Goal: Check status: Check status

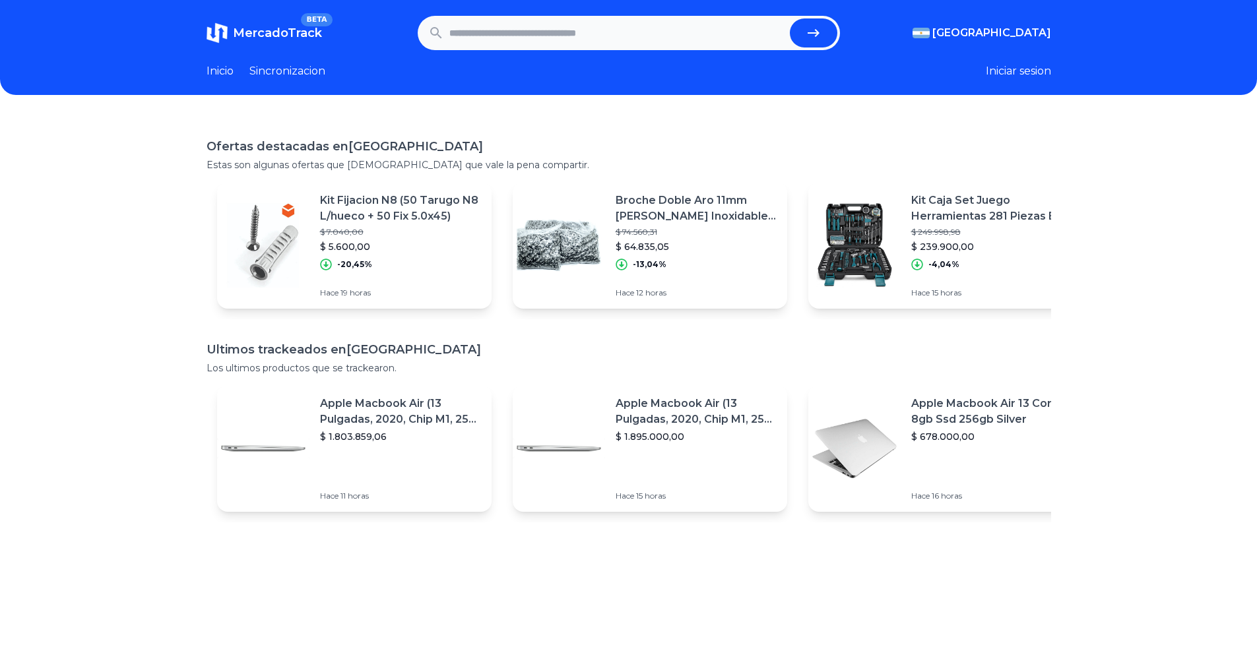
click at [612, 33] on input "text" at bounding box center [616, 32] width 335 height 29
paste input "**********"
click at [819, 37] on icon "submit" at bounding box center [814, 33] width 16 height 16
type input "**********"
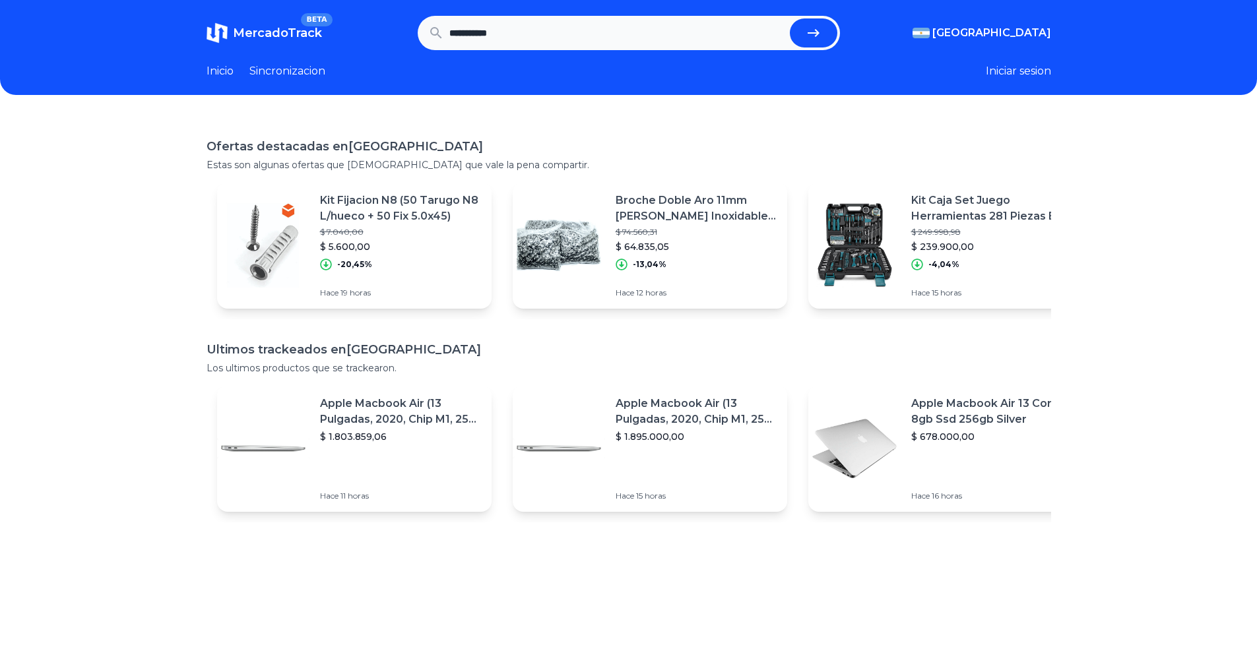
scroll to position [0, 0]
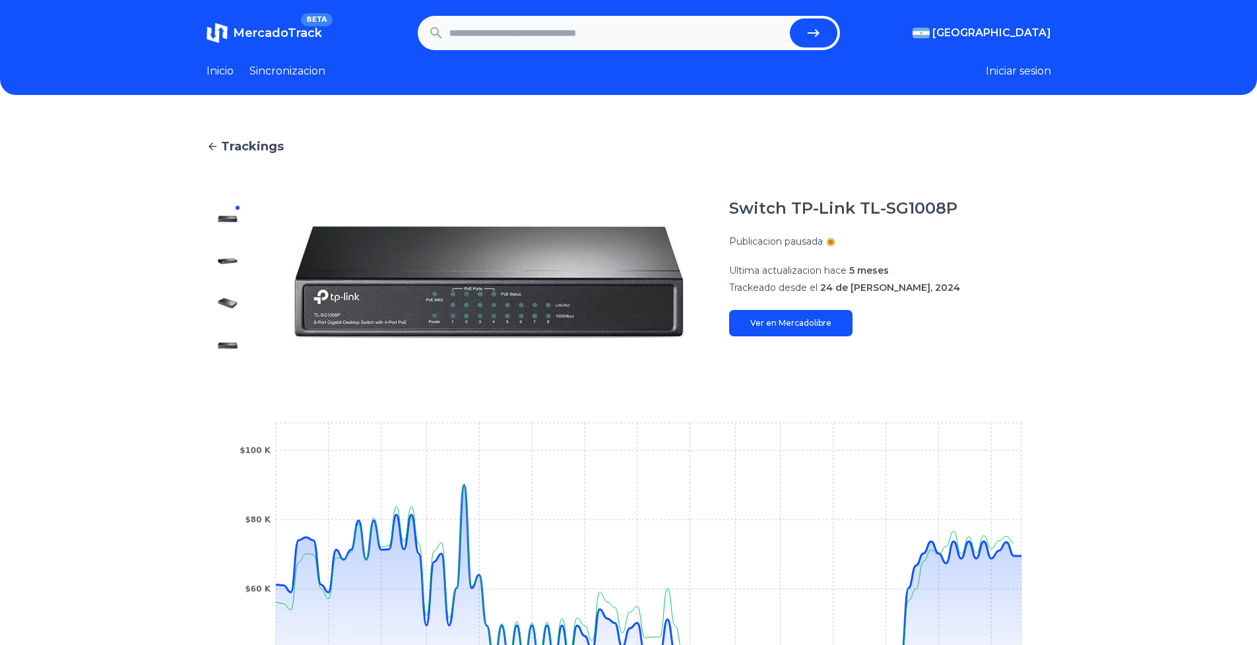
click at [243, 267] on div at bounding box center [227, 282] width 42 height 169
click at [237, 264] on img at bounding box center [227, 261] width 21 height 21
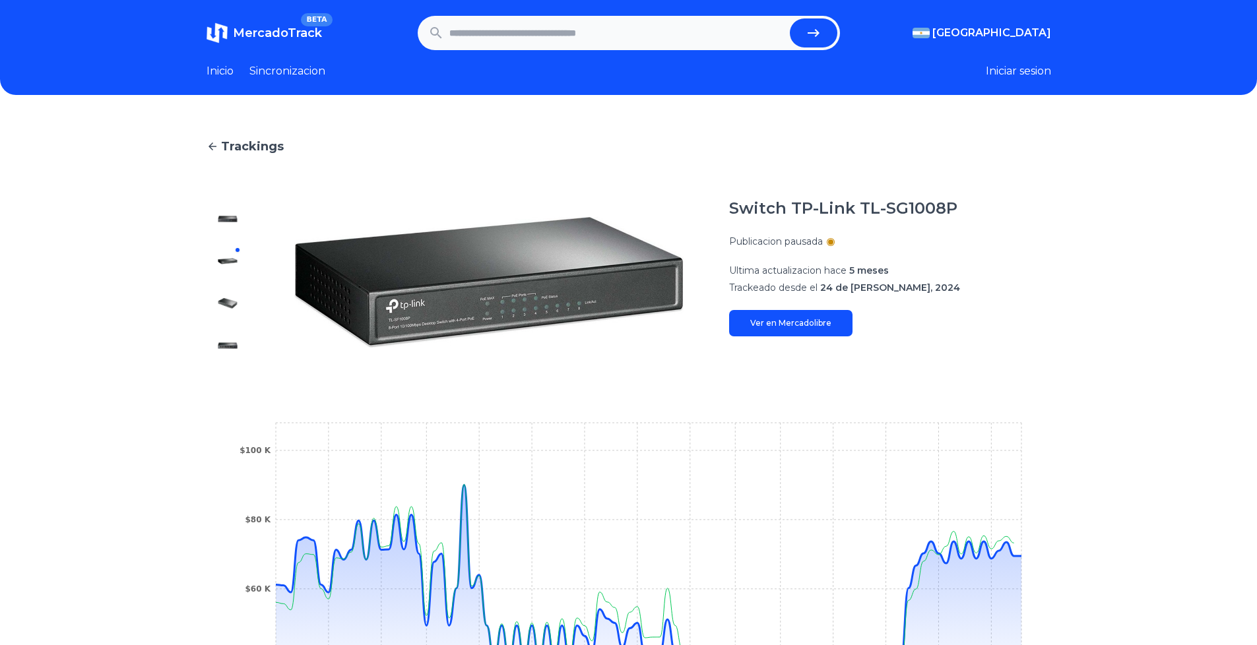
click at [236, 294] on div at bounding box center [227, 282] width 42 height 169
click at [227, 305] on img at bounding box center [227, 303] width 21 height 21
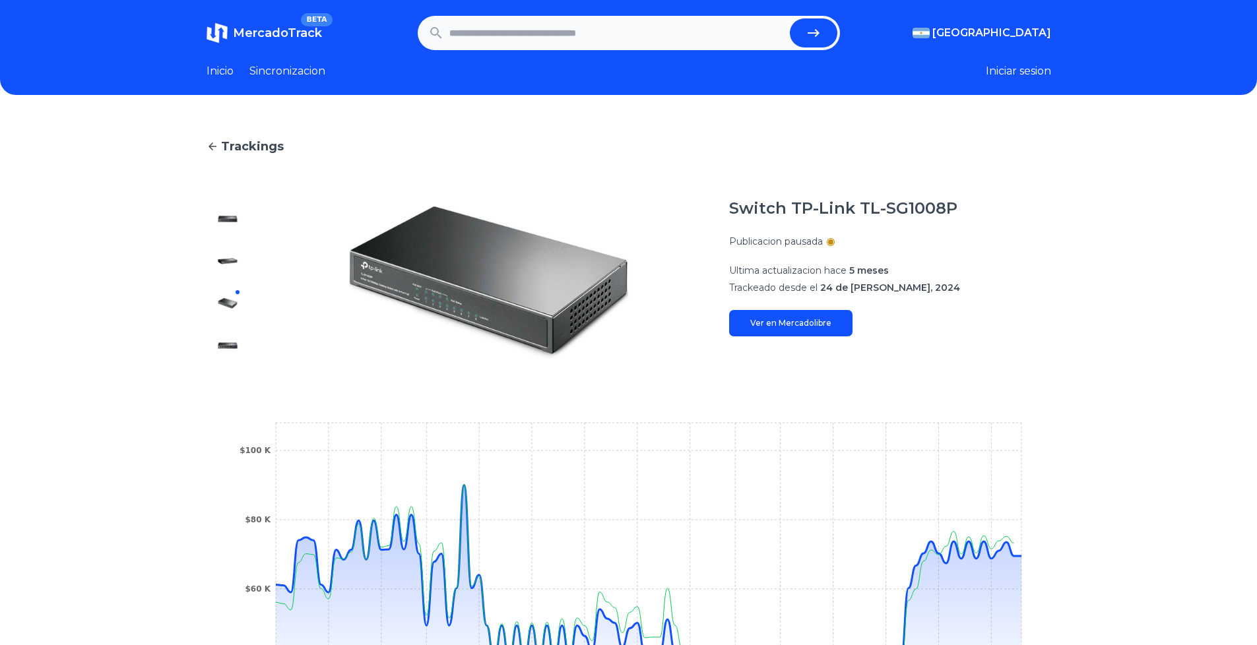
click at [224, 331] on div at bounding box center [227, 282] width 42 height 169
click at [224, 216] on img at bounding box center [227, 218] width 21 height 21
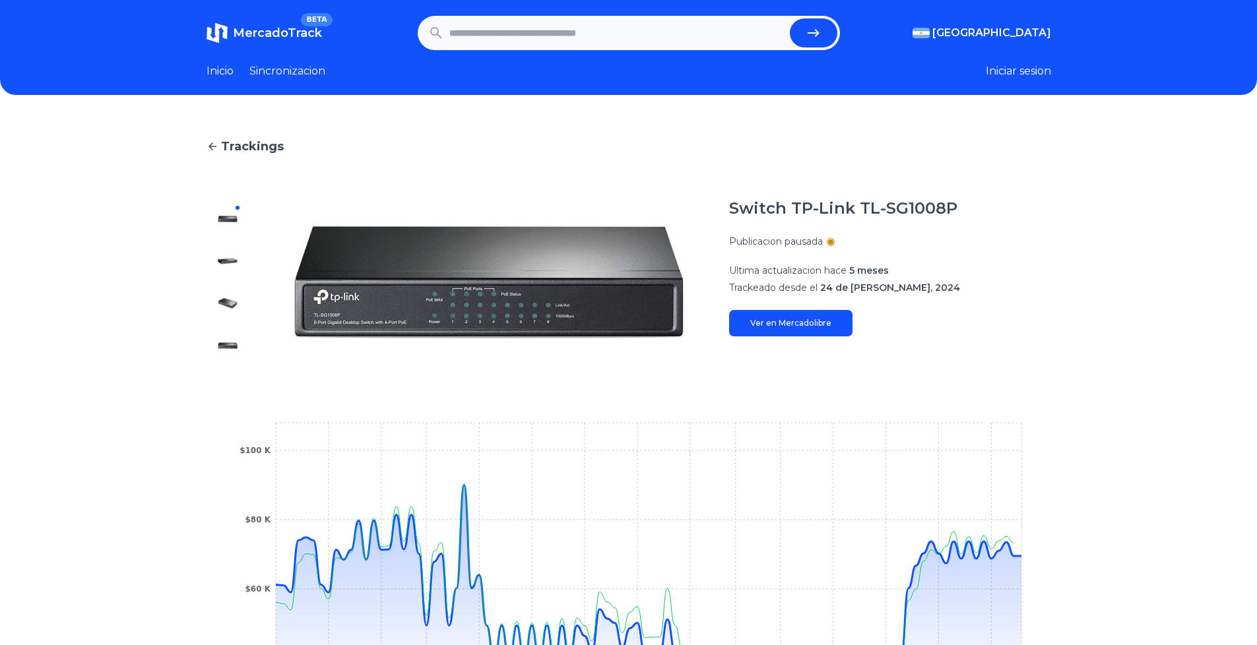
click at [201, 191] on div "Trackings Switch TP-Link TL-SG1008P Publicacion pausada Ultima actualizacion ha…" at bounding box center [628, 440] width 1257 height 648
